Goal: Task Accomplishment & Management: Use online tool/utility

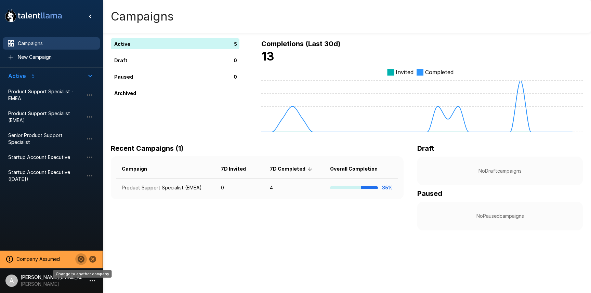
click at [79, 259] on icon "Change to another company" at bounding box center [81, 259] width 7 height 7
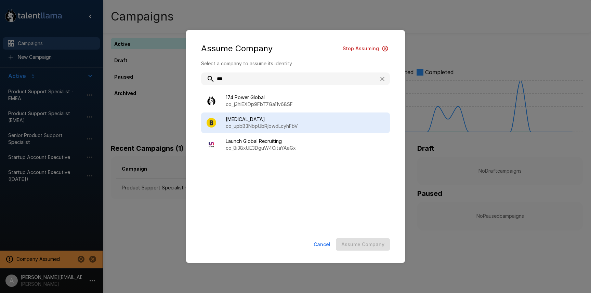
type input "***"
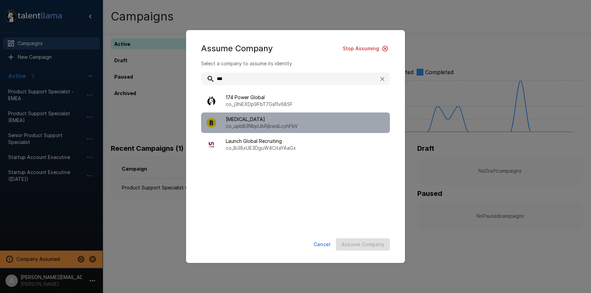
click at [298, 129] on p "co_upbB3NbpUbRjbwdLcyhFbV" at bounding box center [305, 126] width 159 height 7
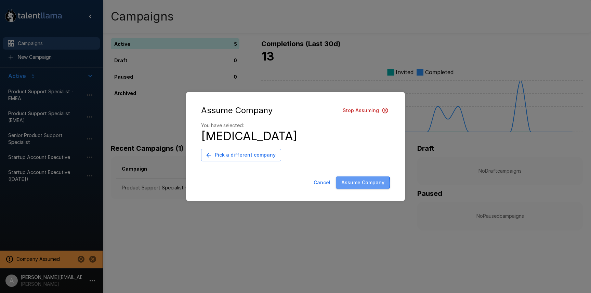
click at [352, 183] on button "Assume Company" at bounding box center [363, 183] width 54 height 13
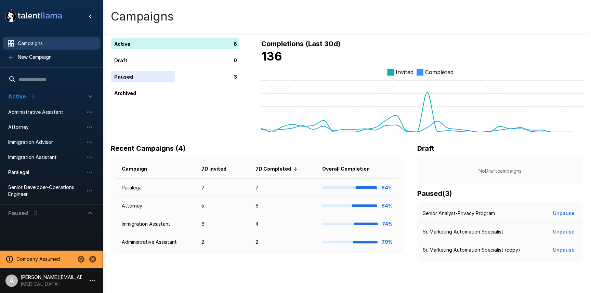
click at [92, 280] on icon "button" at bounding box center [92, 280] width 5 height 1
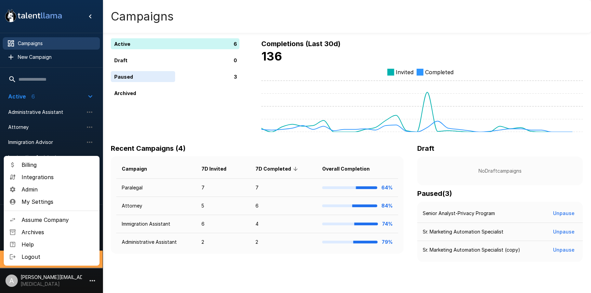
click at [263, 127] on div at bounding box center [295, 146] width 591 height 293
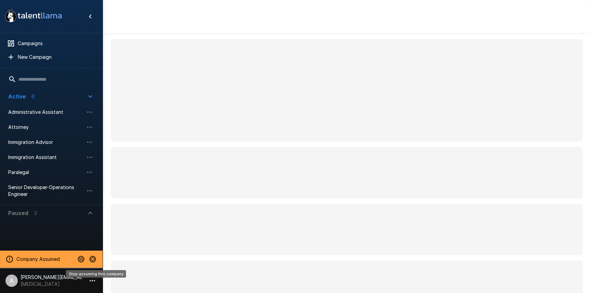
click at [93, 261] on icon "Stop assuming this company" at bounding box center [92, 259] width 7 height 7
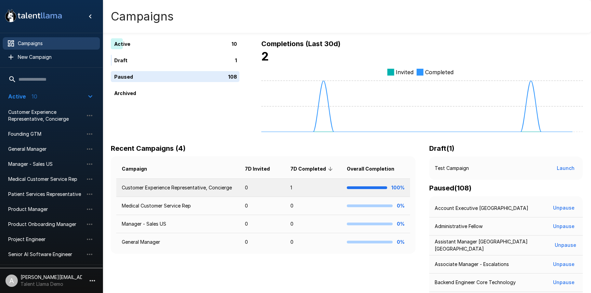
click at [150, 191] on td "Customer Experience Representative, Concierge" at bounding box center [177, 188] width 123 height 18
